Goal: Task Accomplishment & Management: Use online tool/utility

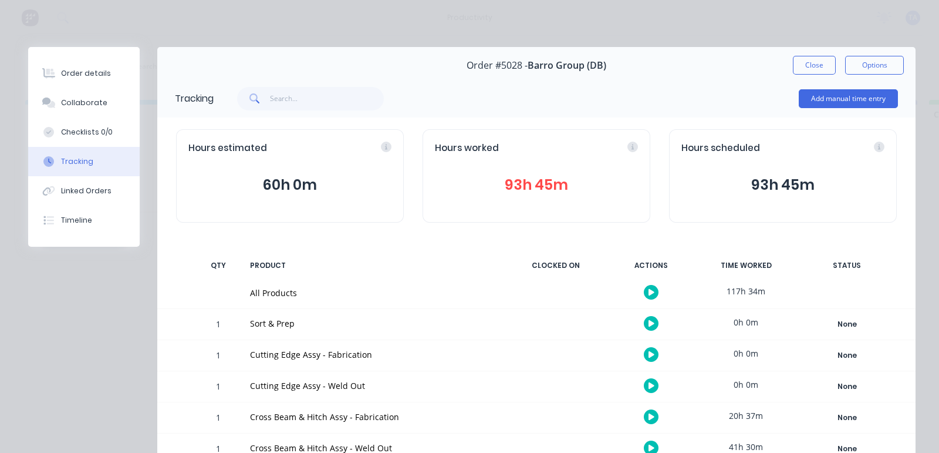
scroll to position [146, 0]
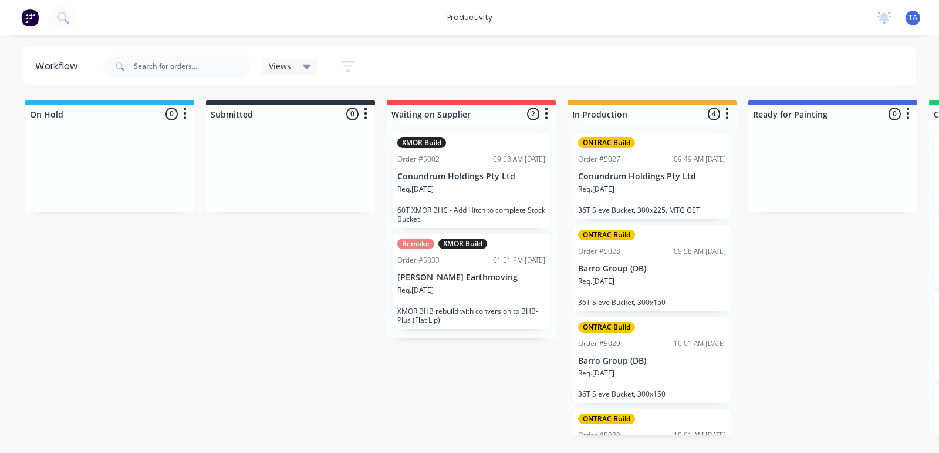
click at [666, 296] on div "ONTRAC Build Order #5028 09:58 AM [DATE] Barro Group (DB) Req. [DATE] 36T Sieve…" at bounding box center [651, 268] width 157 height 86
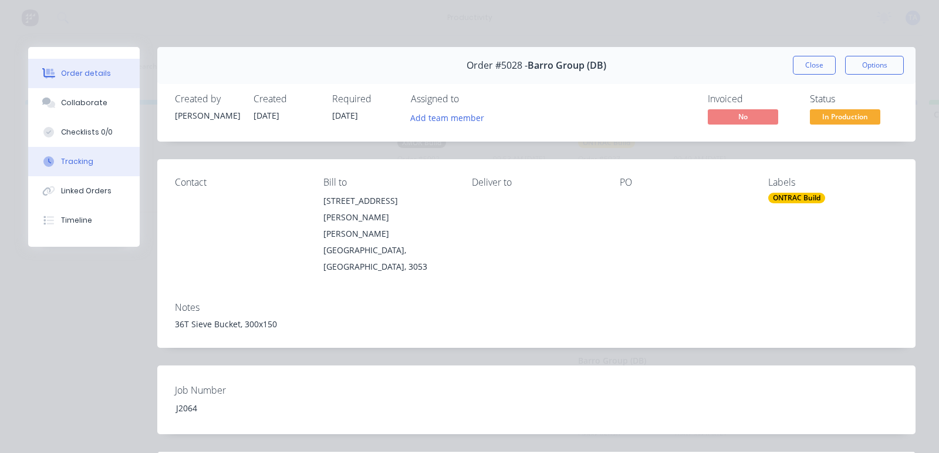
click at [75, 160] on div "Tracking" at bounding box center [77, 161] width 32 height 11
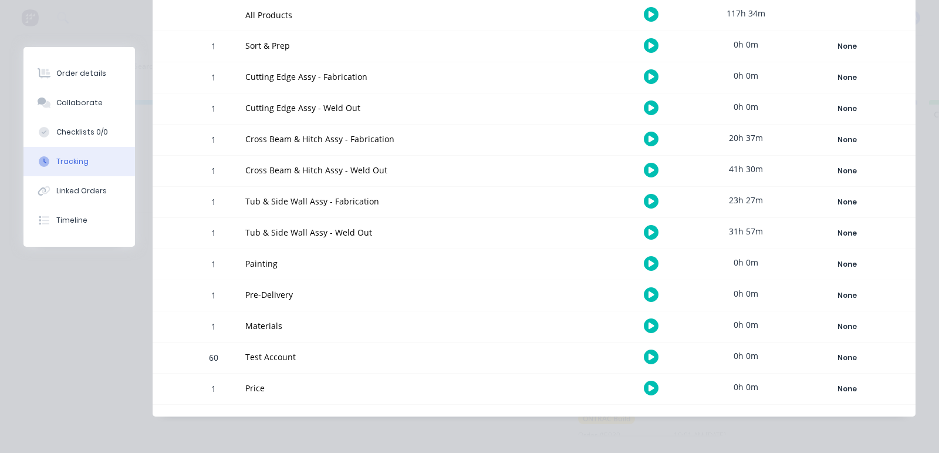
scroll to position [204, 0]
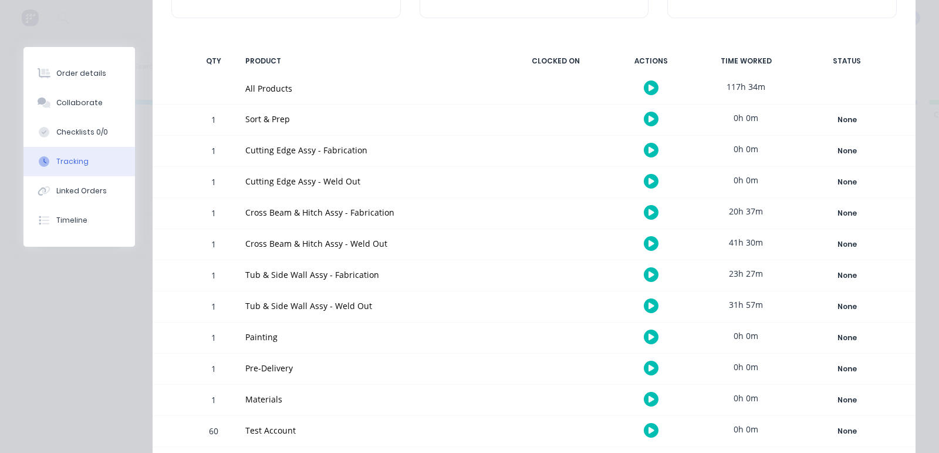
click at [649, 304] on icon "button" at bounding box center [652, 305] width 6 height 6
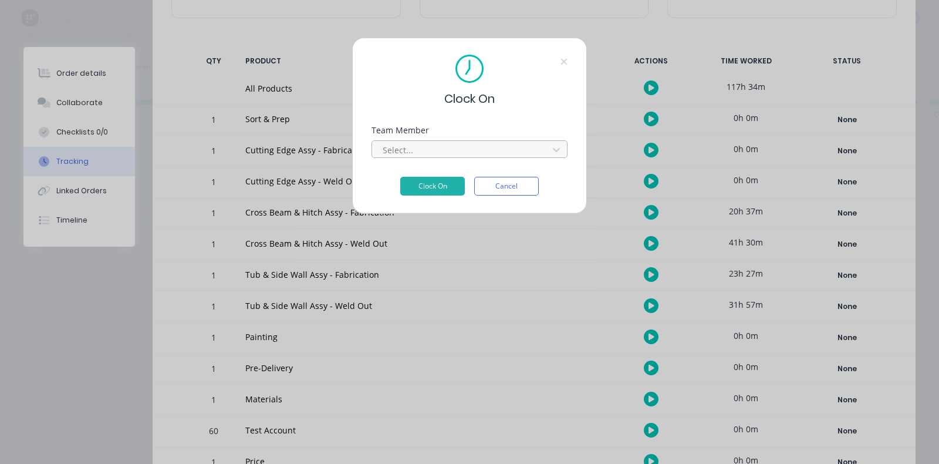
click at [477, 149] on div at bounding box center [462, 150] width 161 height 15
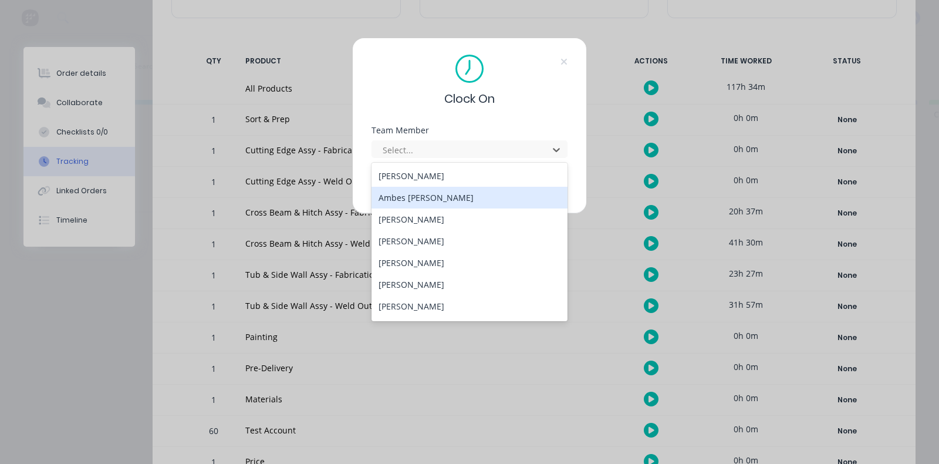
click at [449, 200] on div "Ambes Yosief" at bounding box center [470, 198] width 196 height 22
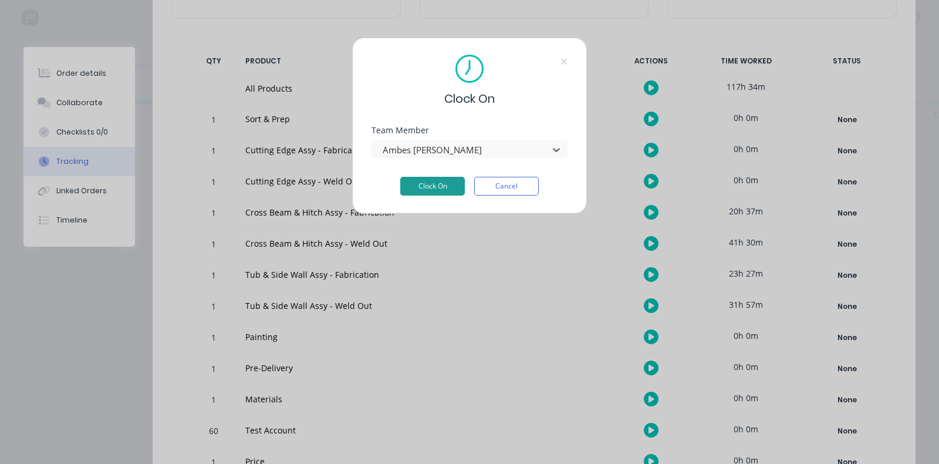
click at [446, 181] on button "Clock On" at bounding box center [432, 186] width 65 height 19
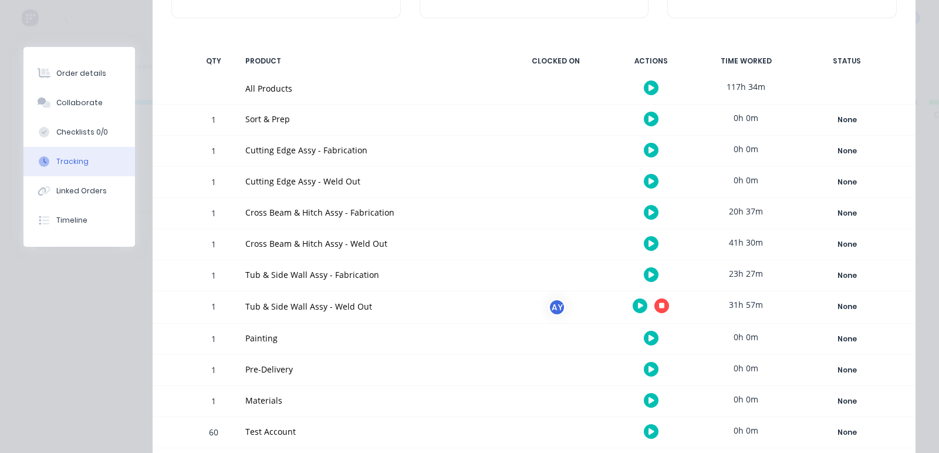
click at [638, 306] on icon "button" at bounding box center [641, 305] width 6 height 6
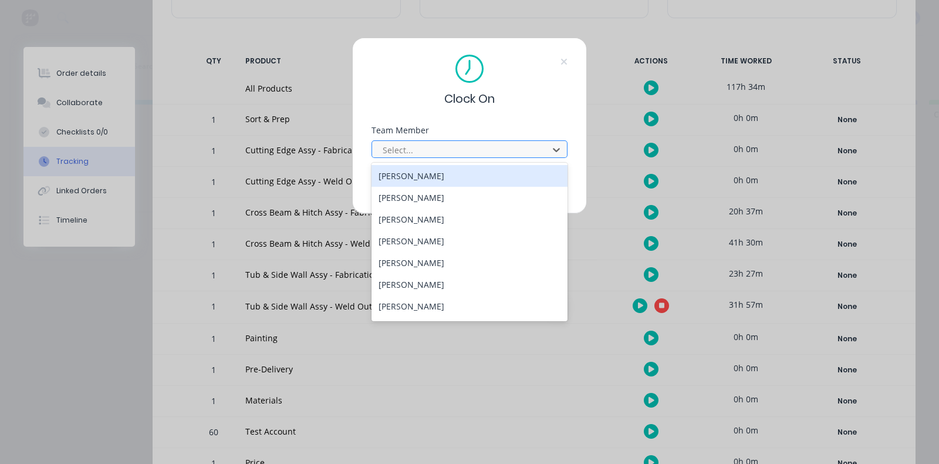
click at [443, 155] on div at bounding box center [462, 150] width 161 height 15
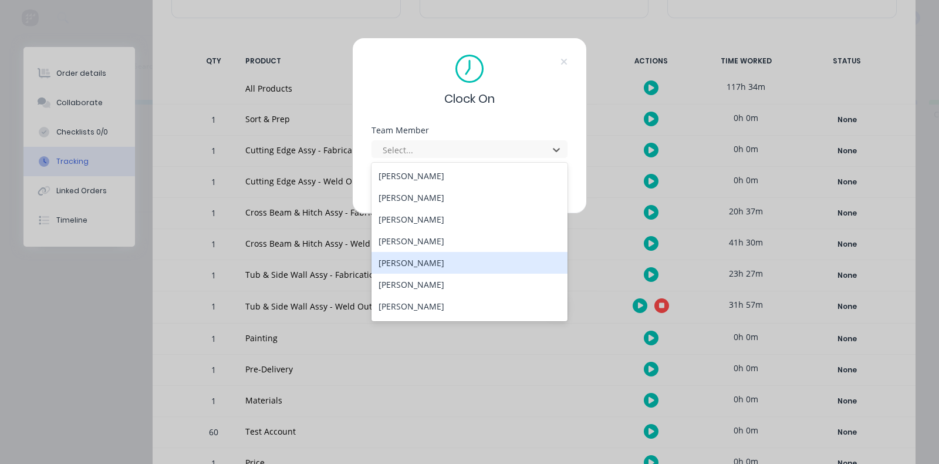
click at [437, 256] on div "Jack Dixon" at bounding box center [470, 263] width 196 height 22
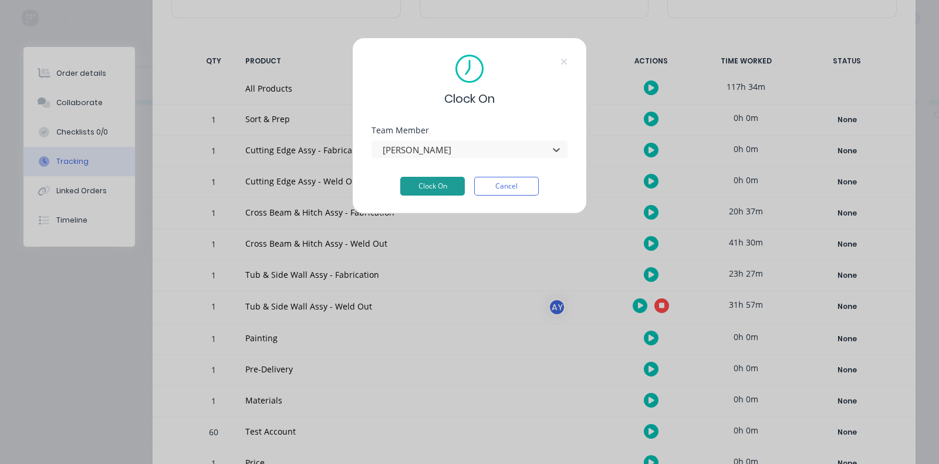
click at [451, 193] on button "Clock On" at bounding box center [432, 186] width 65 height 19
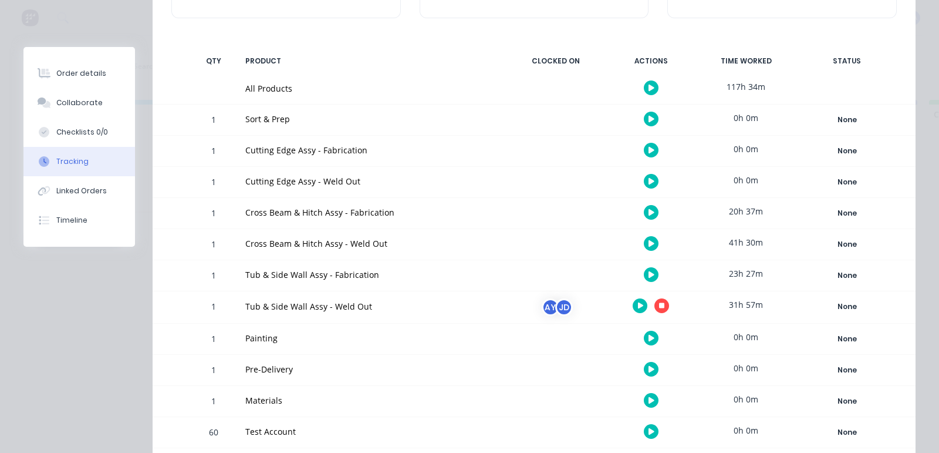
click at [638, 306] on icon "button" at bounding box center [641, 305] width 6 height 6
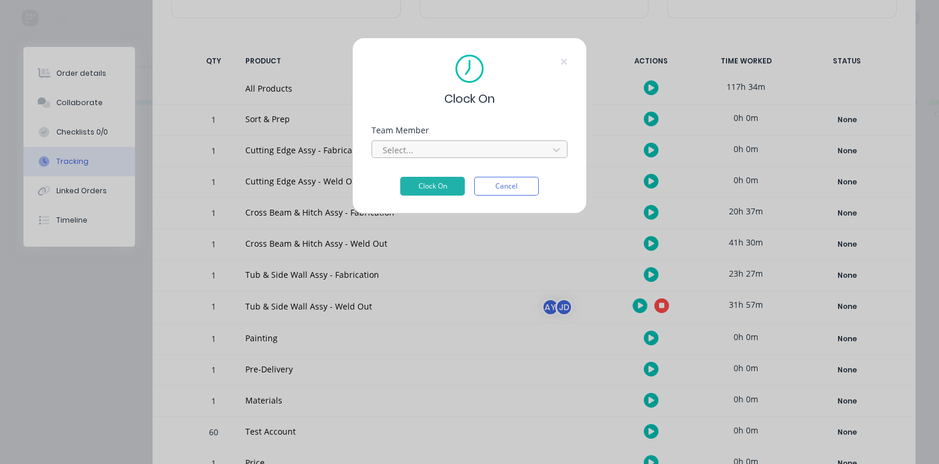
click at [418, 156] on div at bounding box center [462, 150] width 161 height 15
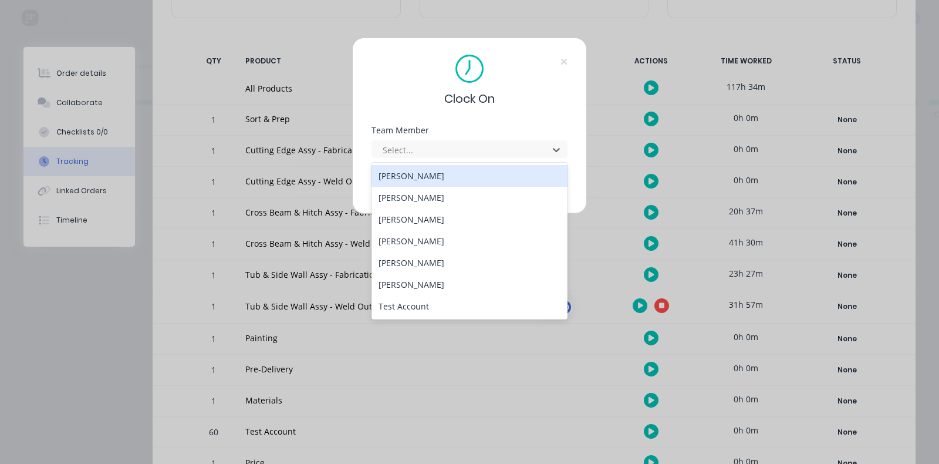
click at [595, 232] on div "Clock On Team Member 7 results available. Use Up and Down to choose options, pr…" at bounding box center [469, 232] width 939 height 464
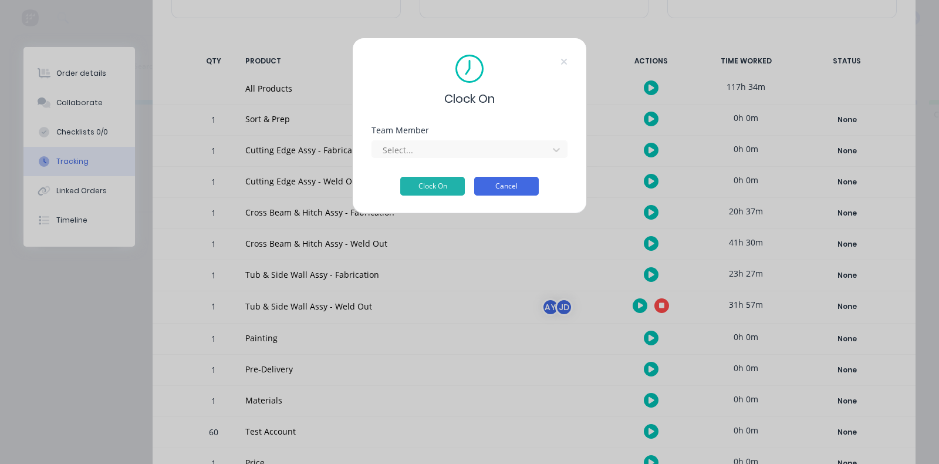
click at [525, 186] on button "Cancel" at bounding box center [506, 186] width 65 height 19
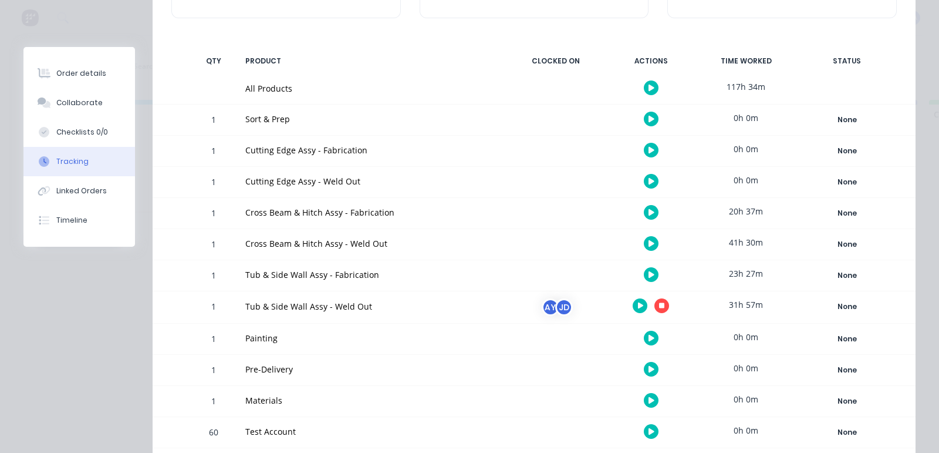
click at [649, 274] on icon "button" at bounding box center [652, 274] width 6 height 6
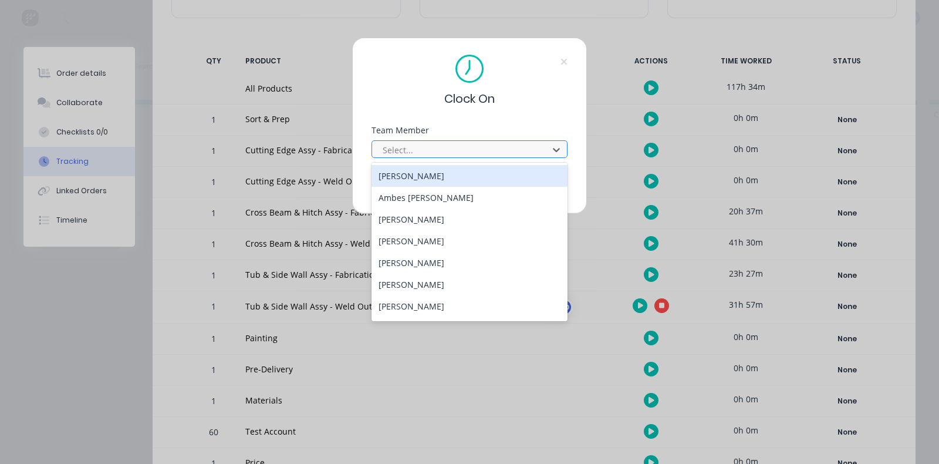
click at [460, 154] on div at bounding box center [462, 150] width 161 height 15
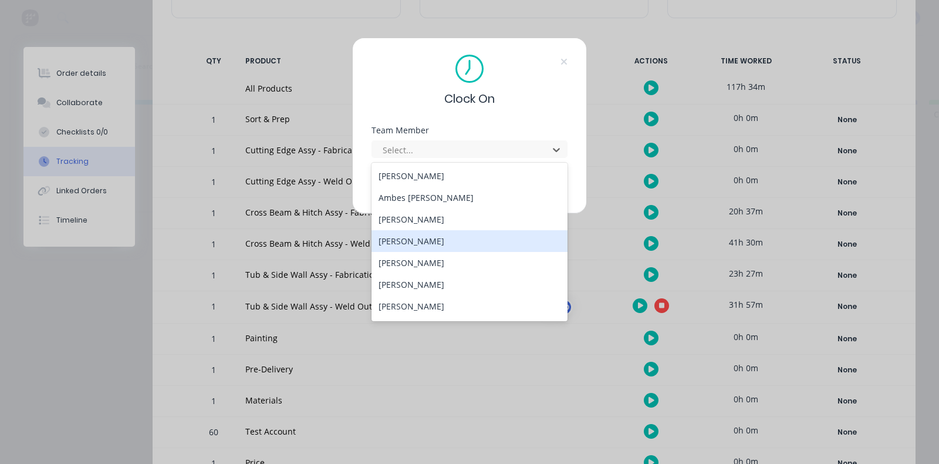
click at [446, 239] on div "Daniel Stanton" at bounding box center [470, 241] width 196 height 22
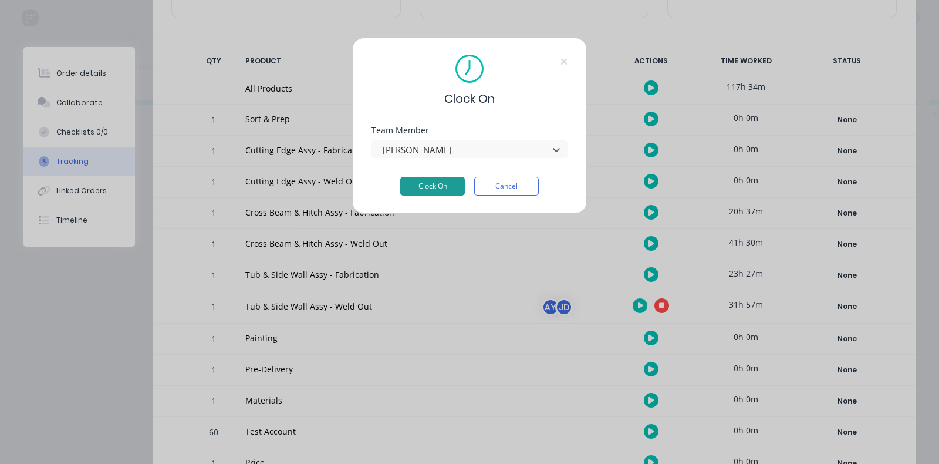
click at [428, 180] on button "Clock On" at bounding box center [432, 186] width 65 height 19
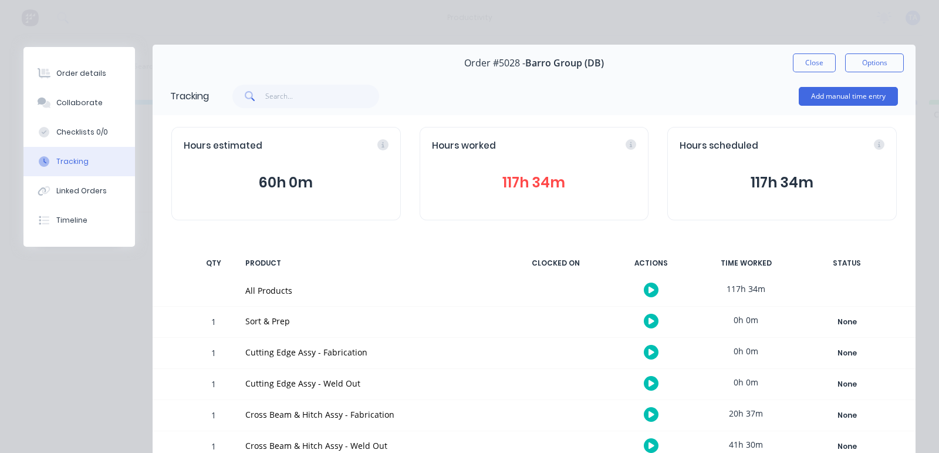
scroll to position [0, 0]
